Goal: Task Accomplishment & Management: Use online tool/utility

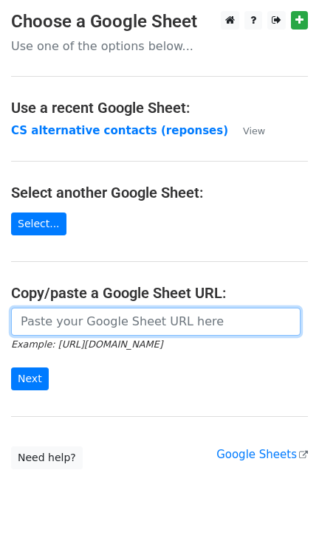
click at [111, 329] on input "url" at bounding box center [155, 322] width 289 height 28
paste input "[URL][DOMAIN_NAME]"
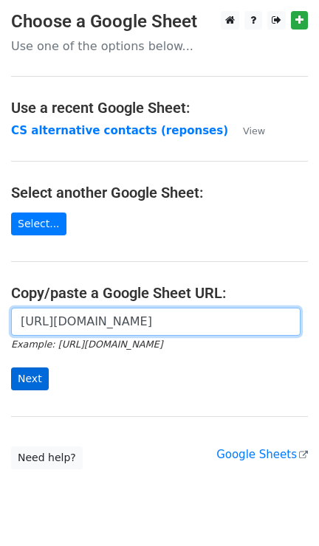
type input "[URL][DOMAIN_NAME]"
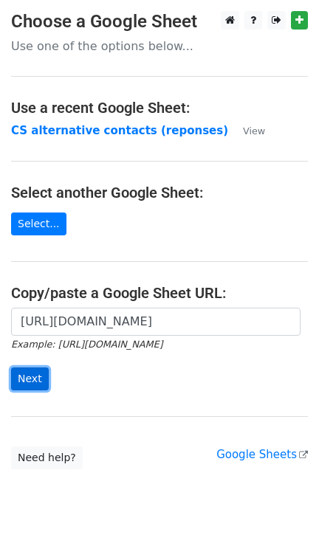
scroll to position [0, 0]
click at [30, 379] on input "Next" at bounding box center [30, 379] width 38 height 23
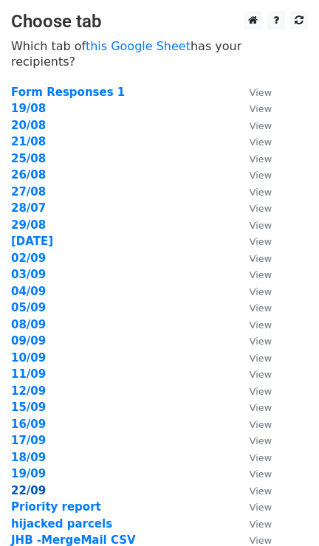
click at [28, 484] on strong "22/09" at bounding box center [28, 490] width 35 height 13
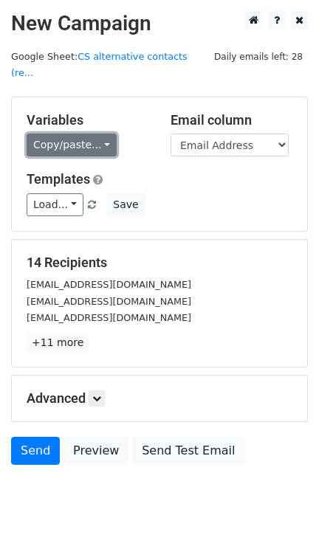
click at [101, 134] on link "Copy/paste..." at bounding box center [72, 145] width 90 height 23
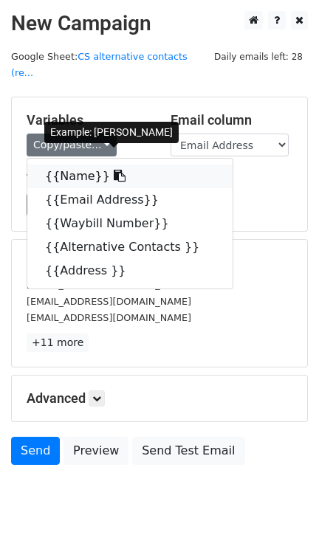
click at [74, 165] on link "{{Name}}" at bounding box center [129, 177] width 205 height 24
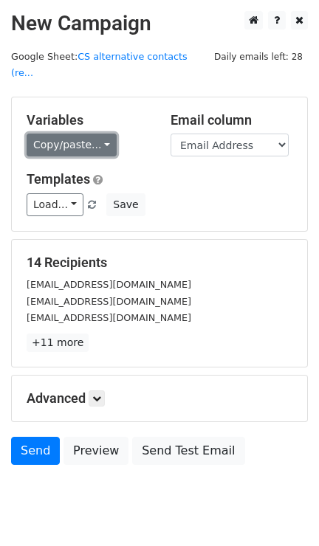
click at [99, 134] on link "Copy/paste..." at bounding box center [72, 145] width 90 height 23
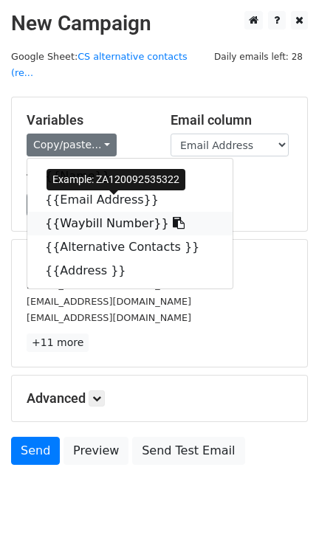
click at [86, 212] on link "{{Waybill Number}}" at bounding box center [129, 224] width 205 height 24
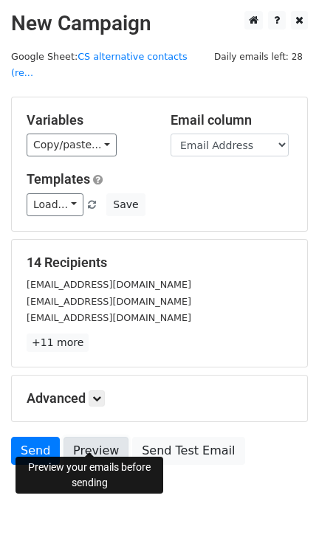
click at [80, 441] on link "Preview" at bounding box center [96, 451] width 65 height 28
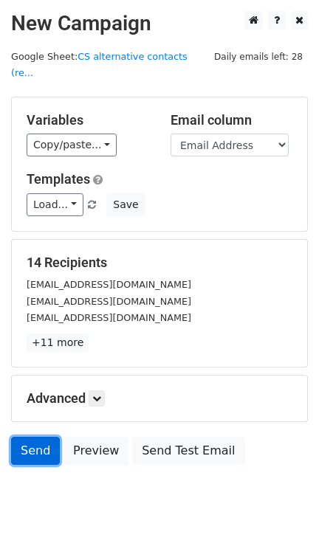
click at [33, 437] on link "Send" at bounding box center [35, 451] width 49 height 28
